Goal: Task Accomplishment & Management: Manage account settings

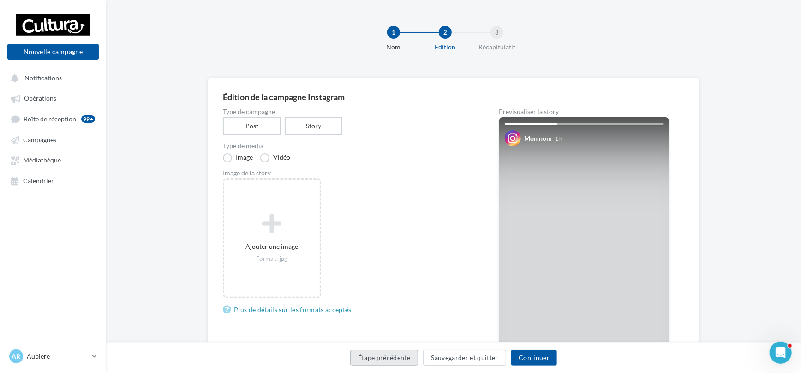
click at [413, 359] on button "Étape précédente" at bounding box center [384, 358] width 68 height 16
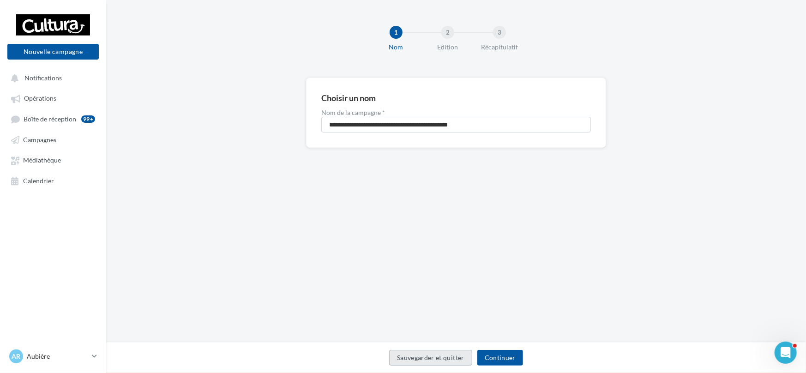
click at [435, 358] on button "Sauvegarder et quitter" at bounding box center [430, 358] width 83 height 16
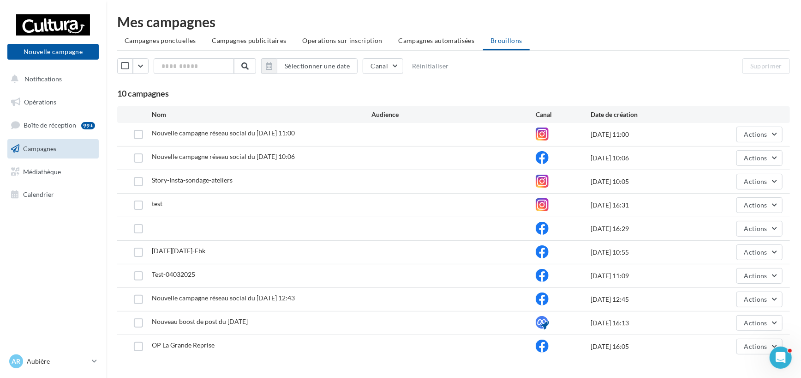
click at [143, 134] on div at bounding box center [138, 134] width 27 height 9
click at [739, 137] on button "Actions" at bounding box center [760, 134] width 46 height 16
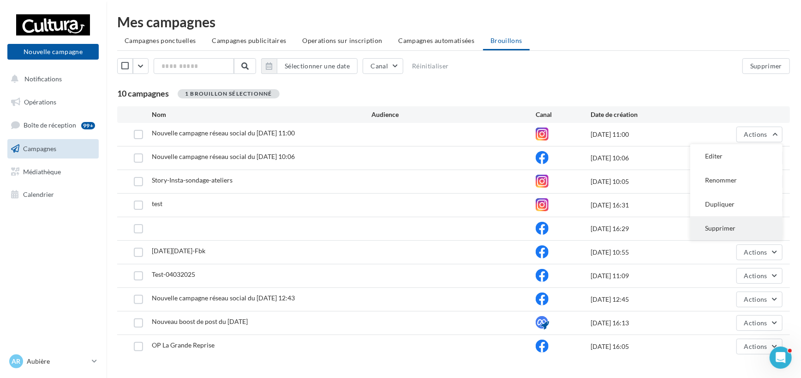
click at [722, 223] on button "Supprimer" at bounding box center [737, 228] width 92 height 24
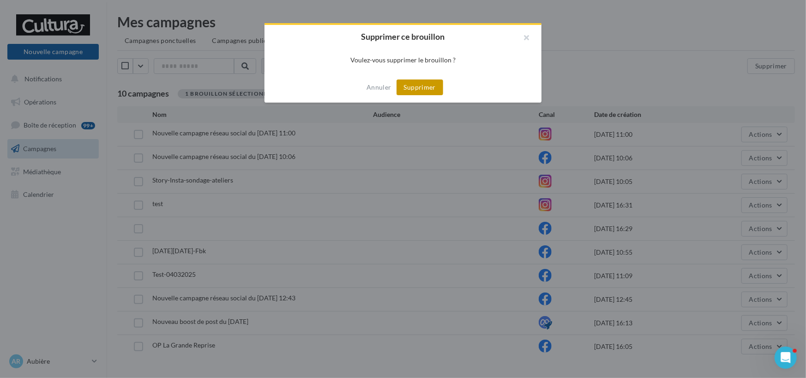
click at [433, 91] on button "Supprimer" at bounding box center [420, 87] width 47 height 16
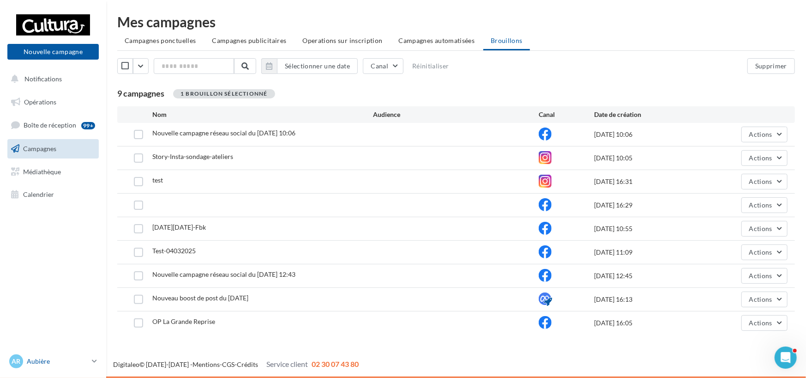
click at [47, 361] on p "Aubière" at bounding box center [57, 360] width 61 height 9
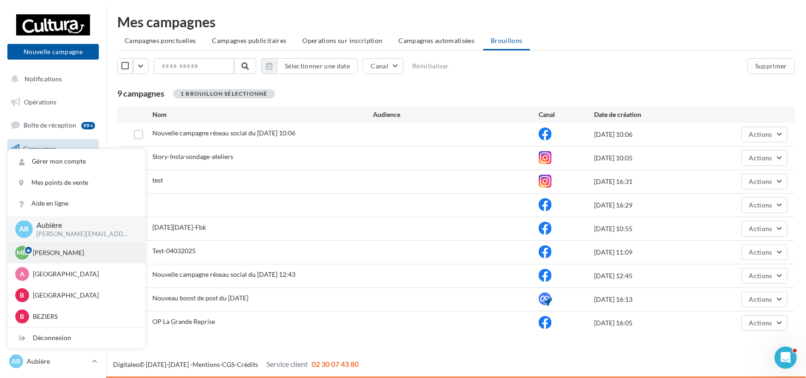
click at [66, 257] on p "[PERSON_NAME]" at bounding box center [84, 252] width 102 height 9
